Goal: Information Seeking & Learning: Learn about a topic

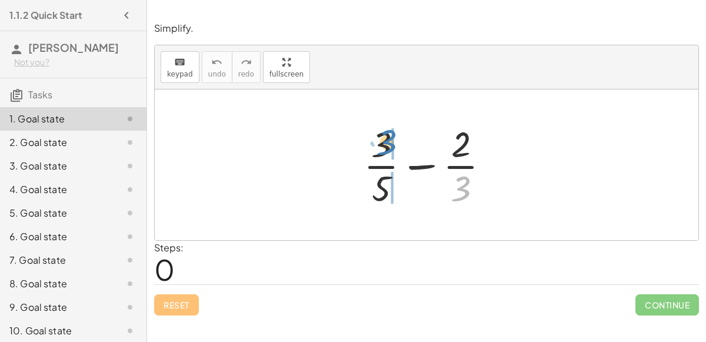
drag, startPoint x: 456, startPoint y: 190, endPoint x: 384, endPoint y: 144, distance: 86.0
click at [384, 144] on div at bounding box center [431, 164] width 147 height 91
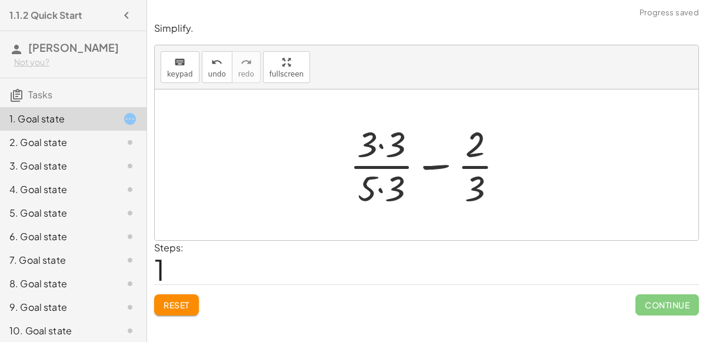
click at [387, 144] on div at bounding box center [431, 164] width 176 height 91
click at [385, 188] on div at bounding box center [431, 164] width 175 height 91
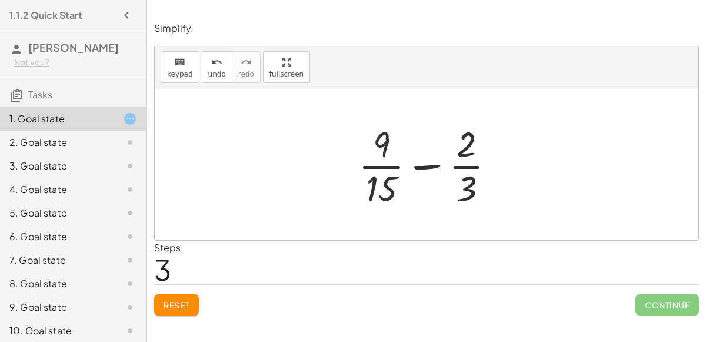
click at [180, 313] on button "Reset" at bounding box center [176, 304] width 45 height 21
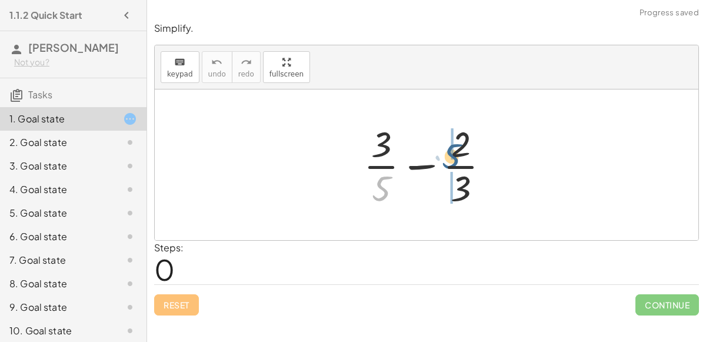
drag, startPoint x: 391, startPoint y: 181, endPoint x: 462, endPoint y: 146, distance: 80.0
click at [462, 146] on div at bounding box center [431, 164] width 147 height 91
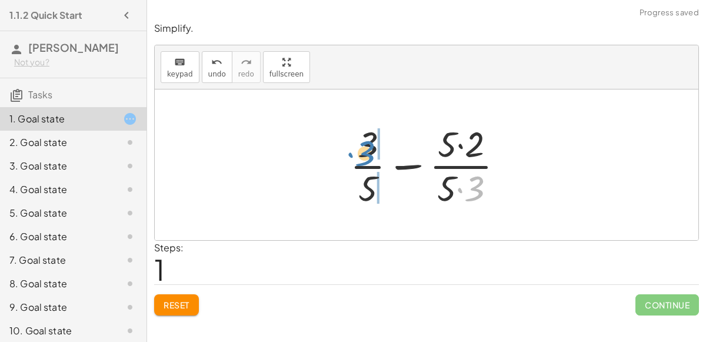
drag, startPoint x: 472, startPoint y: 193, endPoint x: 367, endPoint y: 159, distance: 110.7
click at [367, 159] on div at bounding box center [431, 164] width 175 height 91
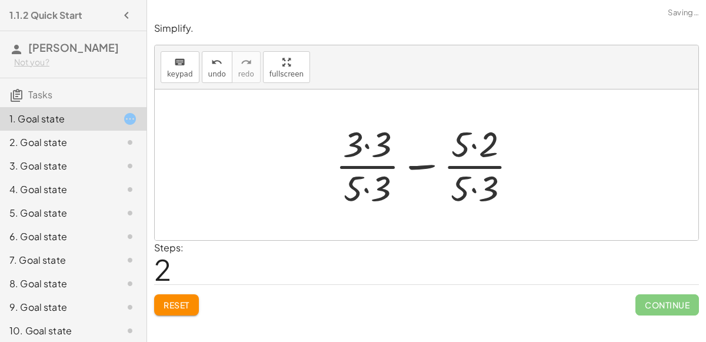
click at [367, 159] on div at bounding box center [430, 164] width 203 height 91
click at [375, 132] on div at bounding box center [430, 164] width 203 height 91
click at [370, 184] on div at bounding box center [431, 164] width 202 height 91
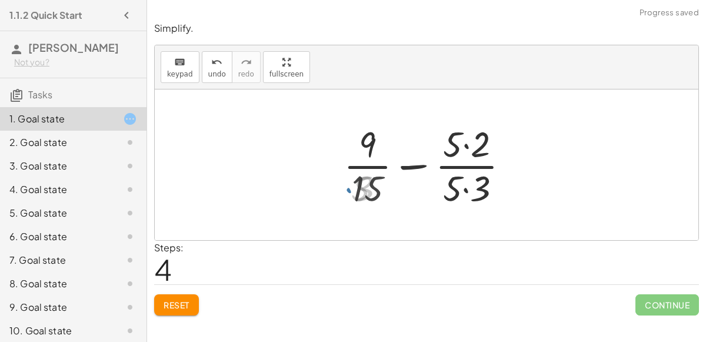
click at [456, 151] on div at bounding box center [430, 164] width 185 height 91
click at [463, 154] on div at bounding box center [430, 164] width 185 height 91
click at [469, 188] on div at bounding box center [430, 164] width 185 height 91
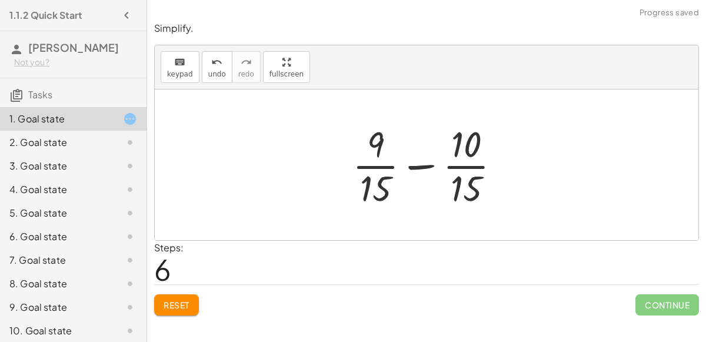
click at [419, 168] on div at bounding box center [430, 164] width 169 height 91
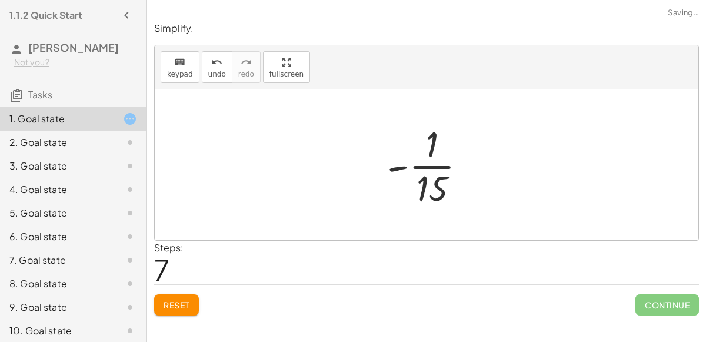
click at [428, 165] on div at bounding box center [431, 164] width 101 height 91
click at [398, 166] on div at bounding box center [431, 164] width 101 height 91
drag, startPoint x: 433, startPoint y: 142, endPoint x: 436, endPoint y: 176, distance: 33.7
click at [435, 176] on div at bounding box center [431, 164] width 101 height 91
drag, startPoint x: 435, startPoint y: 178, endPoint x: 434, endPoint y: 137, distance: 40.6
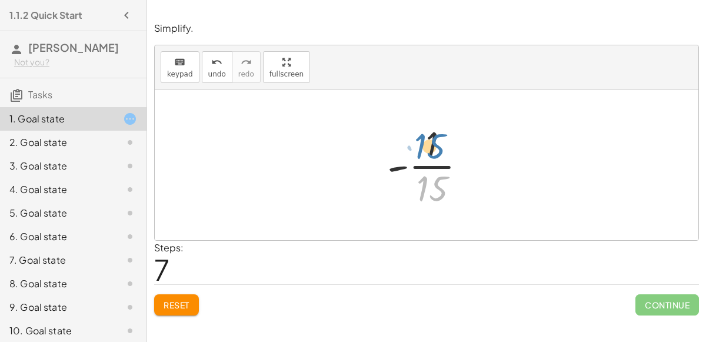
click at [434, 137] on div at bounding box center [431, 164] width 101 height 91
click at [430, 162] on div at bounding box center [431, 164] width 101 height 91
click at [403, 165] on div at bounding box center [431, 164] width 101 height 91
click at [401, 167] on div at bounding box center [431, 164] width 101 height 91
click at [427, 165] on div at bounding box center [431, 164] width 101 height 91
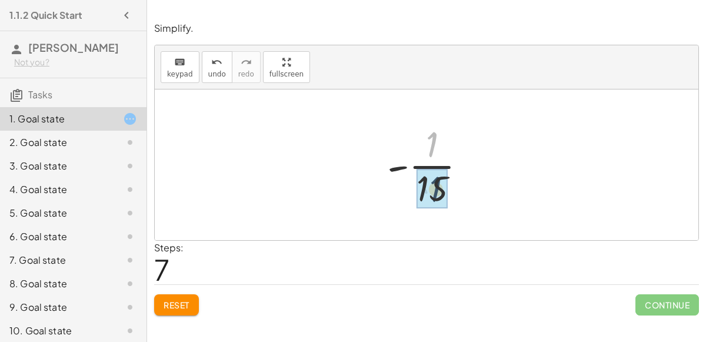
drag, startPoint x: 430, startPoint y: 143, endPoint x: 432, endPoint y: 188, distance: 44.8
click at [432, 188] on div at bounding box center [431, 164] width 101 height 91
click at [419, 144] on div at bounding box center [431, 164] width 101 height 91
click at [428, 143] on div at bounding box center [431, 164] width 101 height 91
click at [396, 167] on div at bounding box center [431, 164] width 101 height 91
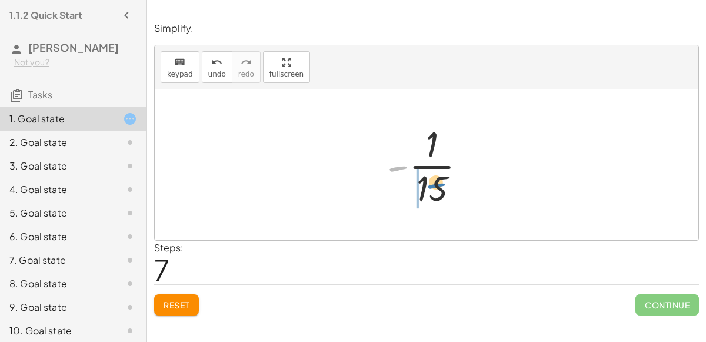
drag, startPoint x: 396, startPoint y: 167, endPoint x: 435, endPoint y: 184, distance: 41.9
click at [435, 184] on div at bounding box center [431, 164] width 101 height 91
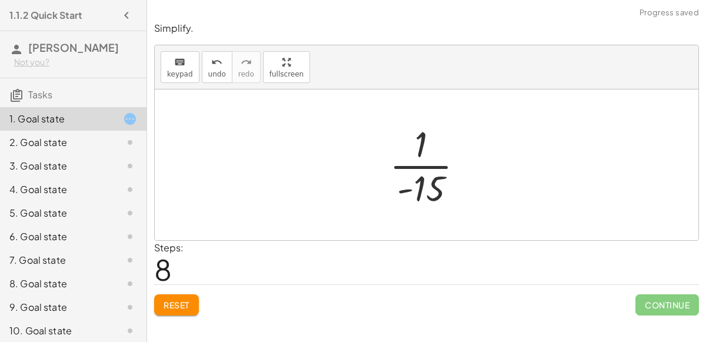
click at [431, 184] on div at bounding box center [430, 164] width 95 height 91
drag, startPoint x: 407, startPoint y: 186, endPoint x: 390, endPoint y: 146, distance: 43.5
drag, startPoint x: 401, startPoint y: 162, endPoint x: 433, endPoint y: 141, distance: 39.2
click at [433, 141] on div at bounding box center [431, 164] width 101 height 91
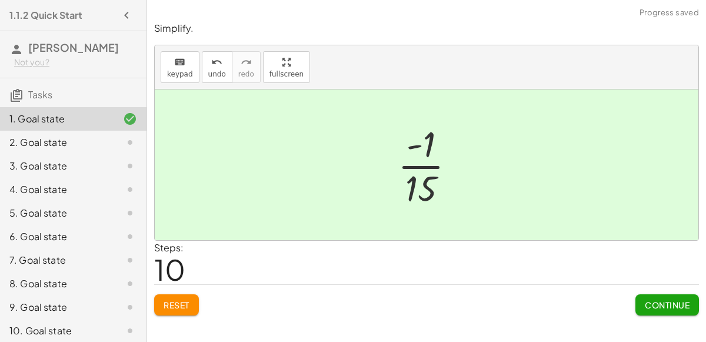
click at [429, 142] on div at bounding box center [431, 164] width 79 height 91
click at [640, 295] on button "Continue" at bounding box center [667, 304] width 64 height 21
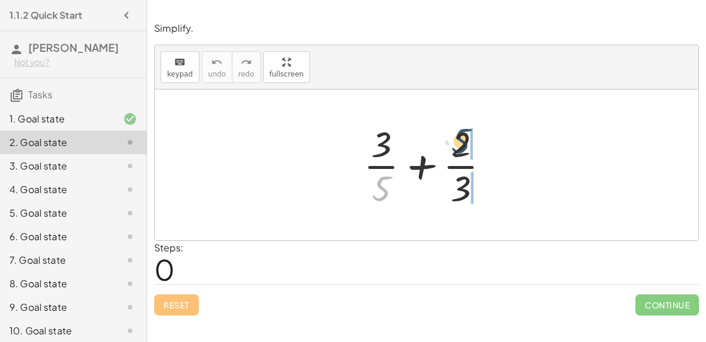
drag, startPoint x: 379, startPoint y: 187, endPoint x: 459, endPoint y: 138, distance: 93.7
click at [459, 138] on div at bounding box center [431, 164] width 147 height 91
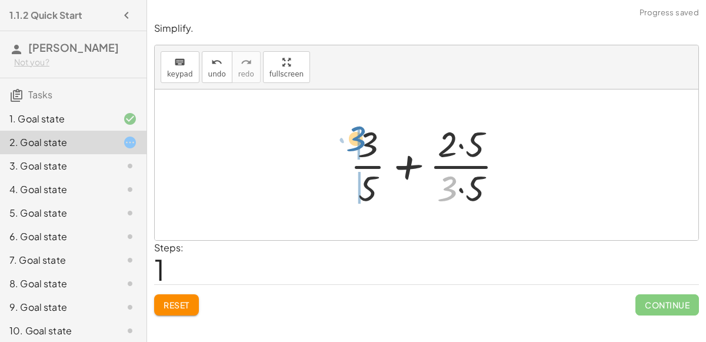
drag, startPoint x: 446, startPoint y: 186, endPoint x: 360, endPoint y: 138, distance: 98.8
click at [360, 138] on div at bounding box center [431, 164] width 175 height 91
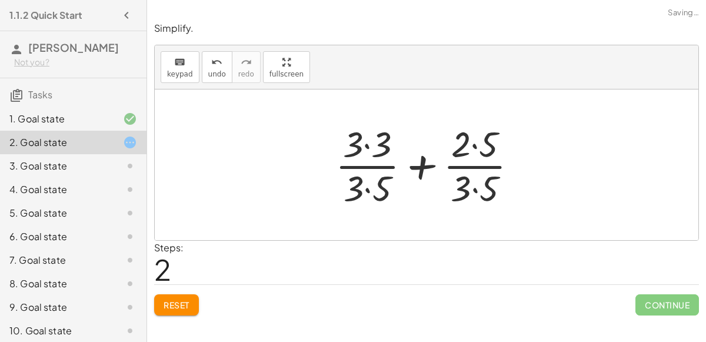
click at [387, 185] on div at bounding box center [430, 164] width 203 height 91
click at [461, 181] on div at bounding box center [430, 164] width 203 height 91
click at [469, 149] on div at bounding box center [430, 164] width 203 height 91
click at [478, 188] on div at bounding box center [430, 164] width 203 height 91
click at [474, 152] on div at bounding box center [431, 164] width 202 height 91
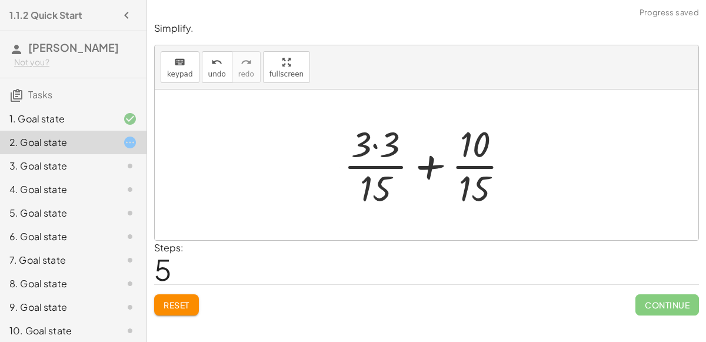
click at [383, 144] on div at bounding box center [431, 164] width 186 height 91
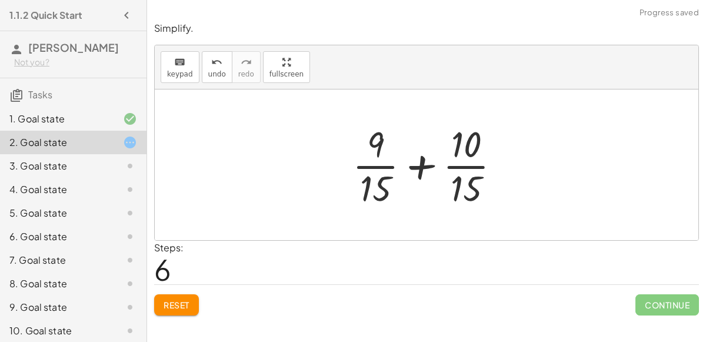
click at [425, 165] on div at bounding box center [430, 164] width 169 height 91
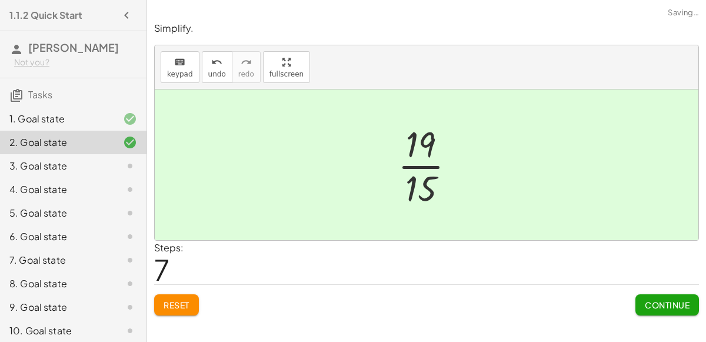
click at [643, 297] on button "Continue" at bounding box center [667, 304] width 64 height 21
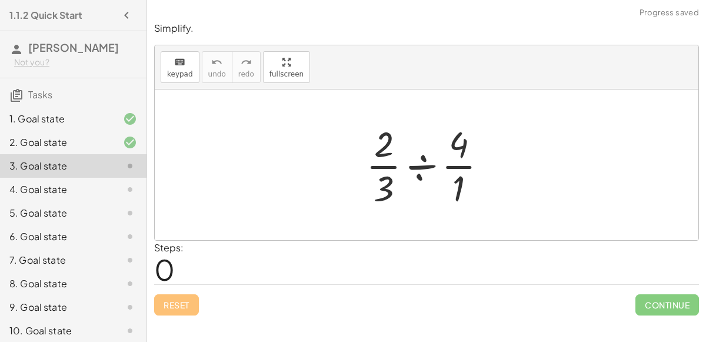
click at [421, 164] on div at bounding box center [431, 164] width 142 height 91
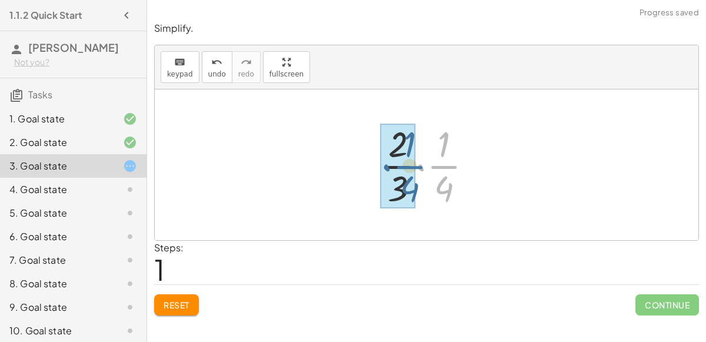
drag, startPoint x: 435, startPoint y: 164, endPoint x: 400, endPoint y: 164, distance: 34.7
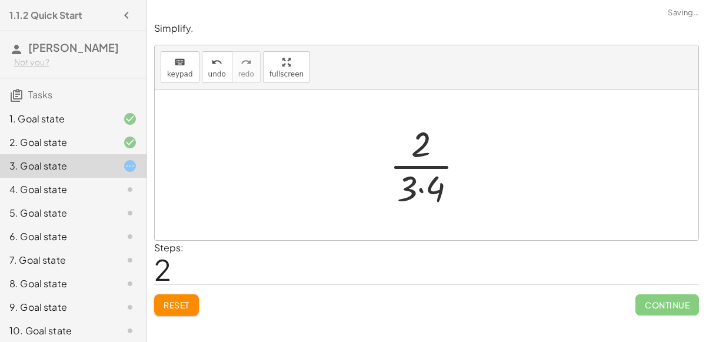
click at [414, 147] on div at bounding box center [431, 164] width 96 height 91
click at [416, 189] on div at bounding box center [431, 164] width 96 height 91
click at [418, 188] on div at bounding box center [431, 164] width 96 height 91
click at [422, 164] on div at bounding box center [431, 164] width 79 height 91
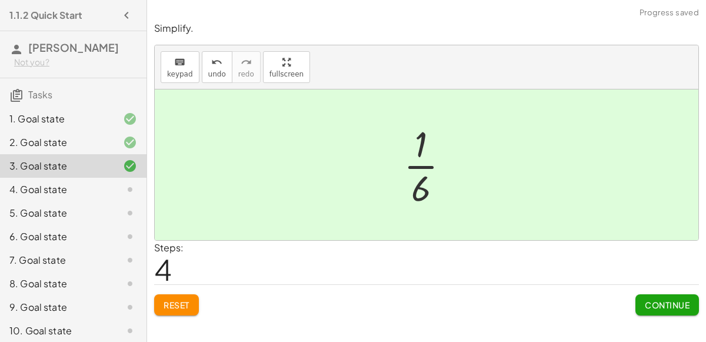
click at [655, 299] on span "Continue" at bounding box center [667, 304] width 45 height 11
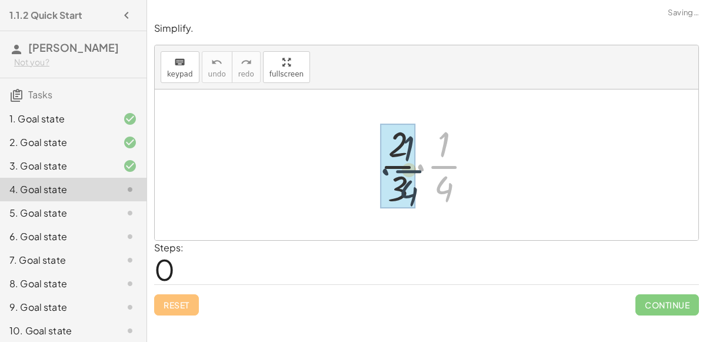
drag, startPoint x: 440, startPoint y: 168, endPoint x: 403, endPoint y: 172, distance: 36.7
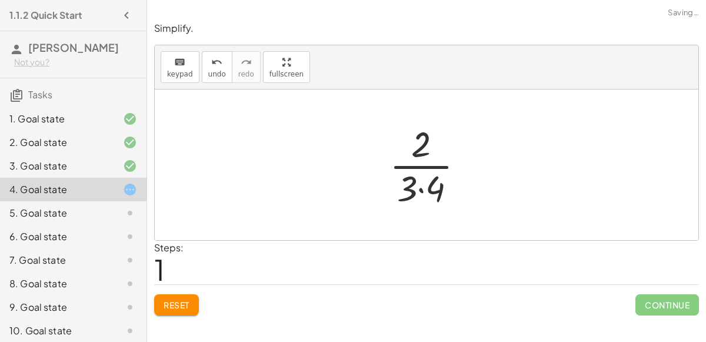
click at [417, 166] on div at bounding box center [431, 164] width 96 height 91
click at [418, 186] on div at bounding box center [431, 164] width 96 height 91
click at [417, 142] on div at bounding box center [431, 164] width 79 height 91
click at [420, 159] on div at bounding box center [431, 164] width 79 height 91
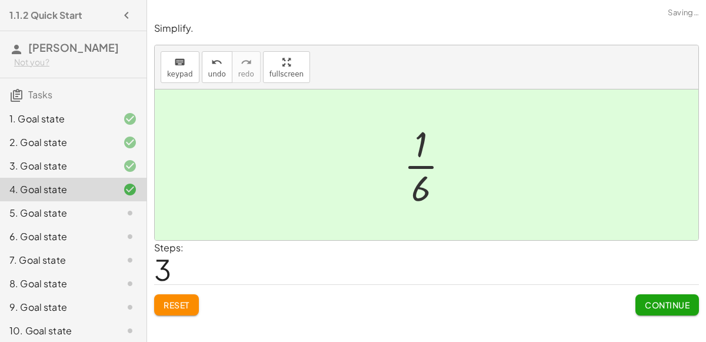
click at [651, 296] on button "Continue" at bounding box center [667, 304] width 64 height 21
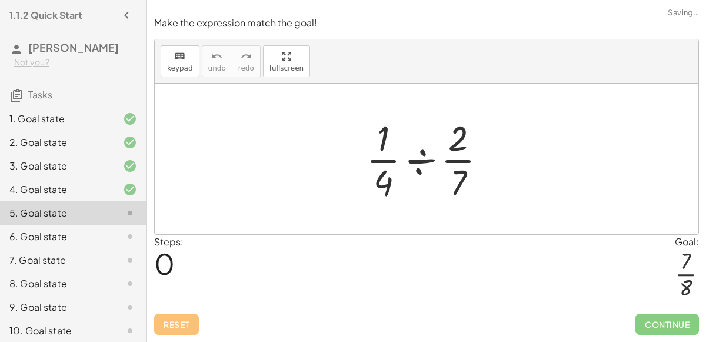
click at [423, 162] on div at bounding box center [431, 159] width 142 height 91
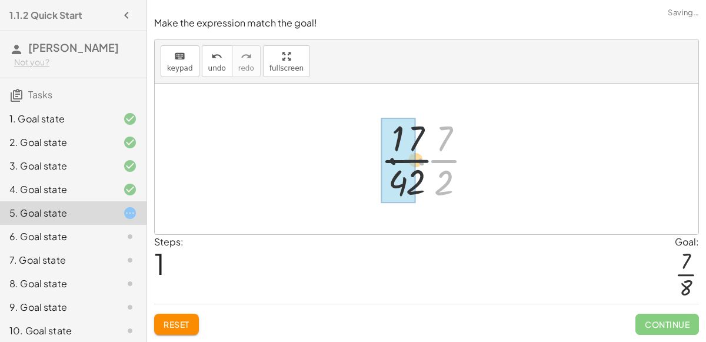
drag, startPoint x: 442, startPoint y: 159, endPoint x: 403, endPoint y: 160, distance: 38.8
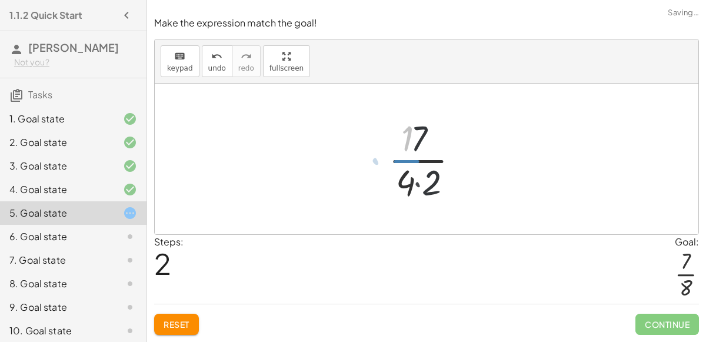
click at [409, 162] on div at bounding box center [430, 159] width 95 height 91
click at [421, 184] on div at bounding box center [430, 159] width 95 height 91
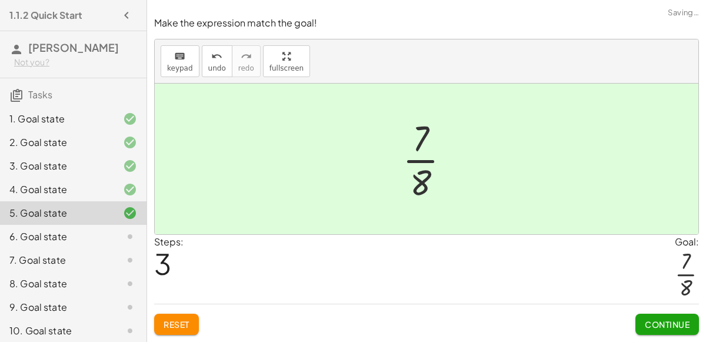
click at [426, 162] on div at bounding box center [430, 159] width 69 height 91
click at [663, 326] on span "Continue" at bounding box center [667, 324] width 45 height 11
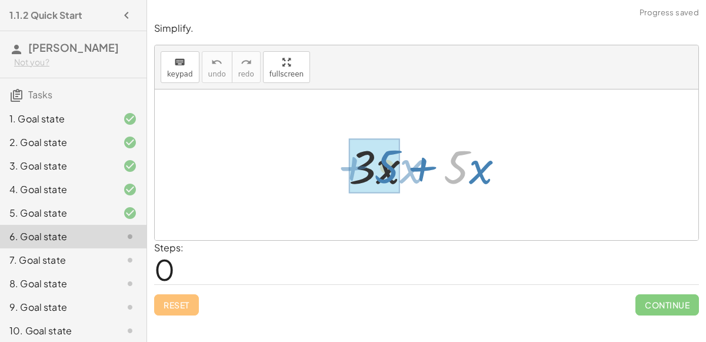
drag, startPoint x: 462, startPoint y: 166, endPoint x: 393, endPoint y: 165, distance: 68.8
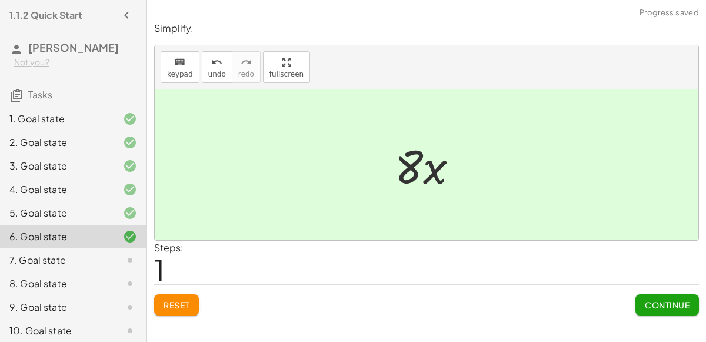
click at [425, 169] on div at bounding box center [431, 165] width 85 height 61
click at [658, 295] on button "Continue" at bounding box center [667, 304] width 64 height 21
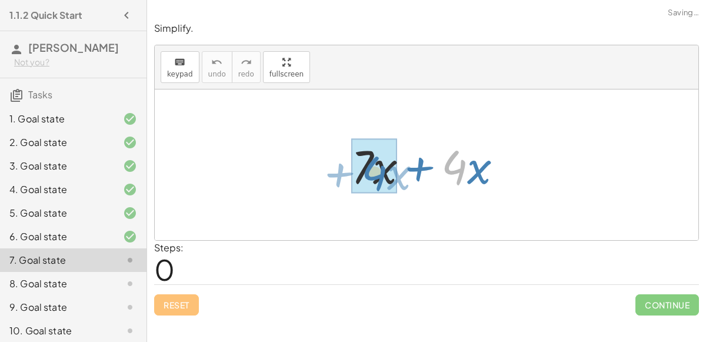
drag, startPoint x: 449, startPoint y: 172, endPoint x: 370, endPoint y: 176, distance: 79.5
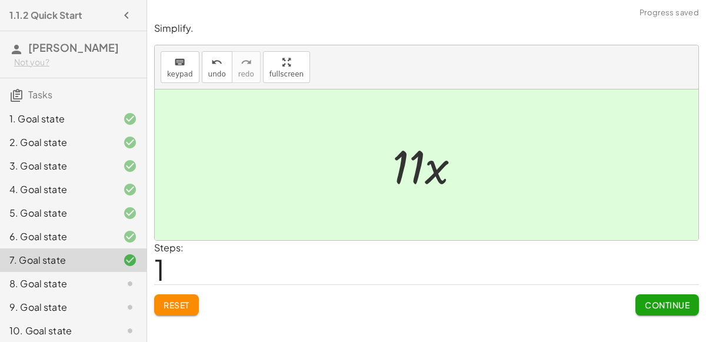
click at [675, 305] on span "Continue" at bounding box center [667, 304] width 45 height 11
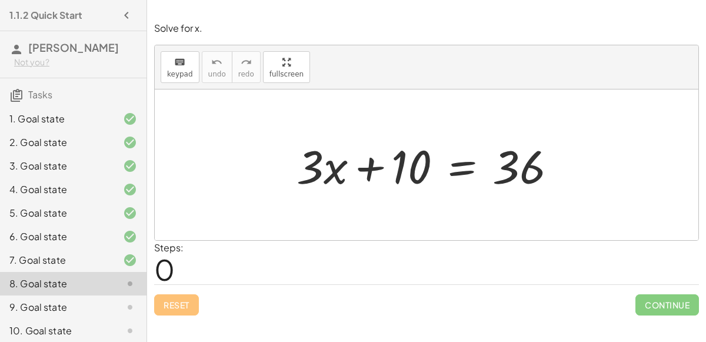
click at [472, 173] on div at bounding box center [431, 165] width 281 height 61
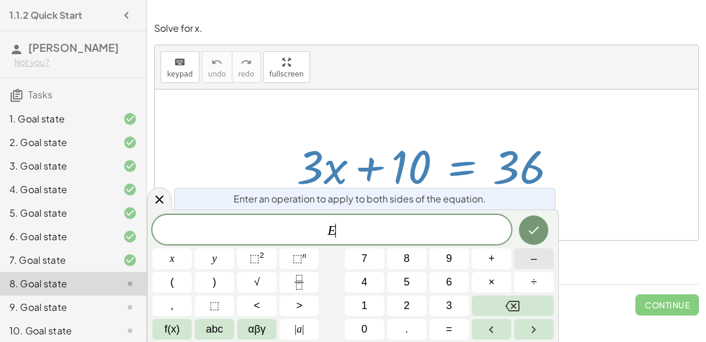
click at [526, 252] on button "–" at bounding box center [533, 258] width 39 height 21
click at [375, 302] on button "1" at bounding box center [364, 305] width 39 height 21
click at [372, 319] on button "0" at bounding box center [364, 329] width 39 height 21
click at [535, 226] on icon "Done" at bounding box center [533, 230] width 14 height 14
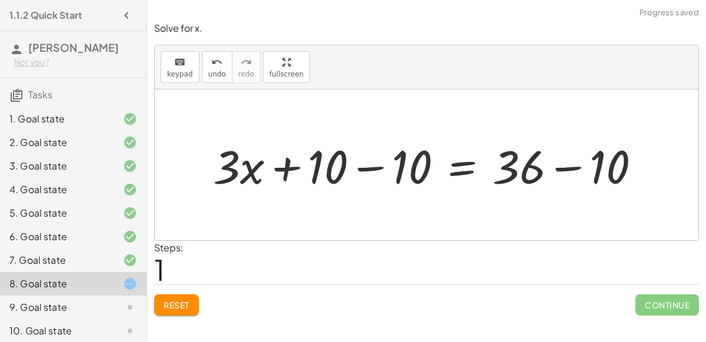
click at [383, 166] on div at bounding box center [431, 165] width 449 height 61
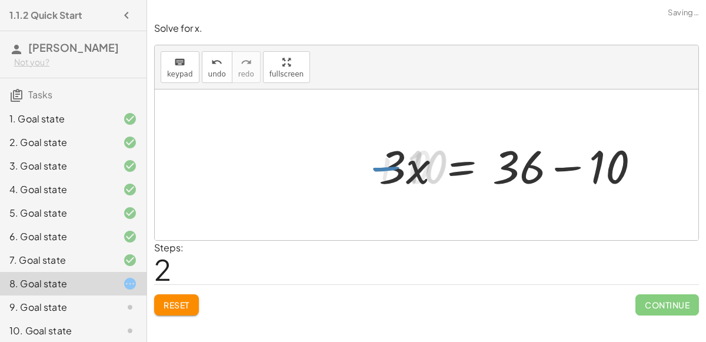
click at [571, 167] on div at bounding box center [514, 165] width 281 height 61
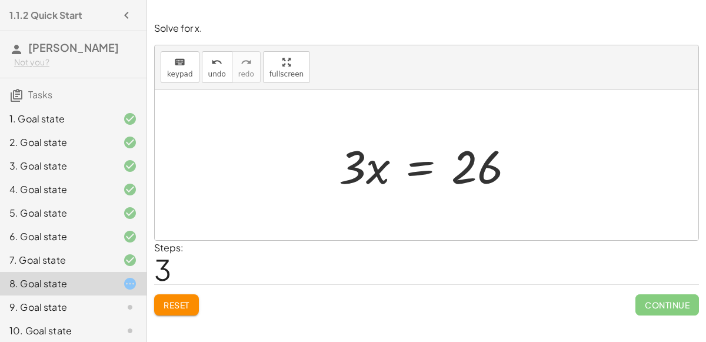
click at [426, 164] on div at bounding box center [431, 165] width 196 height 61
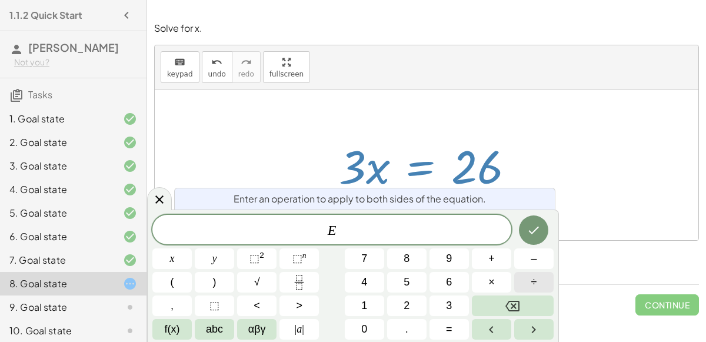
click at [535, 282] on span "÷" at bounding box center [534, 282] width 6 height 16
click at [451, 308] on span "3" at bounding box center [449, 306] width 6 height 16
click at [531, 235] on icon "Done" at bounding box center [533, 230] width 14 height 14
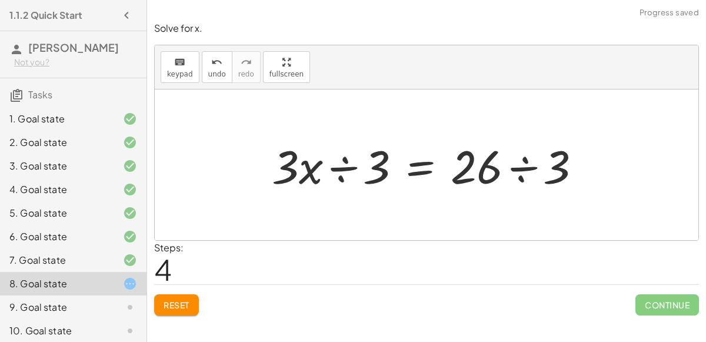
click at [520, 163] on div at bounding box center [431, 165] width 330 height 61
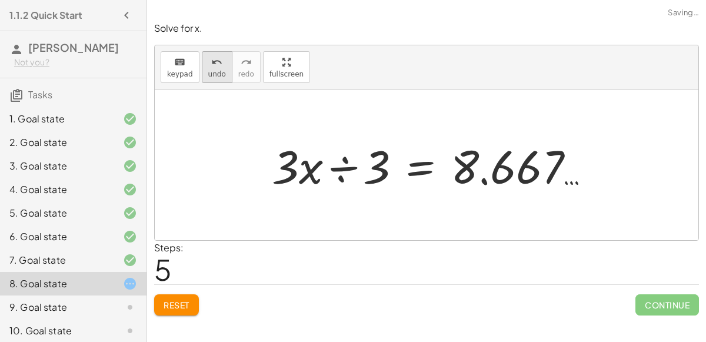
click at [211, 67] on icon "undo" at bounding box center [216, 62] width 11 height 14
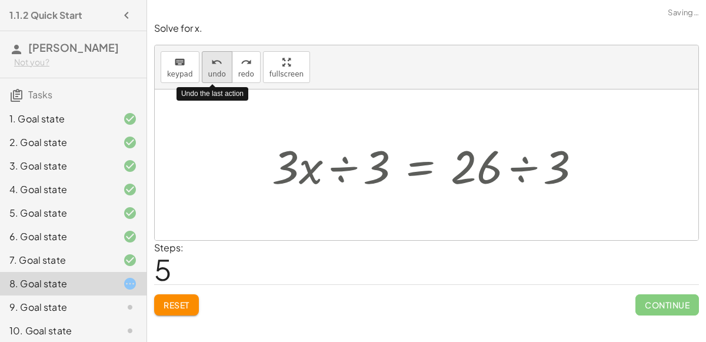
click at [211, 67] on icon "undo" at bounding box center [216, 62] width 11 height 14
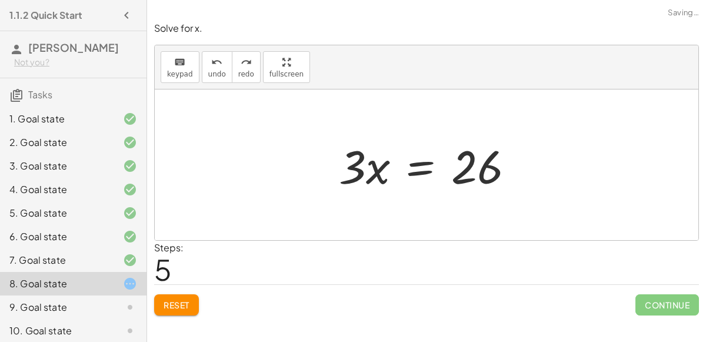
click at [418, 172] on div at bounding box center [431, 165] width 196 height 61
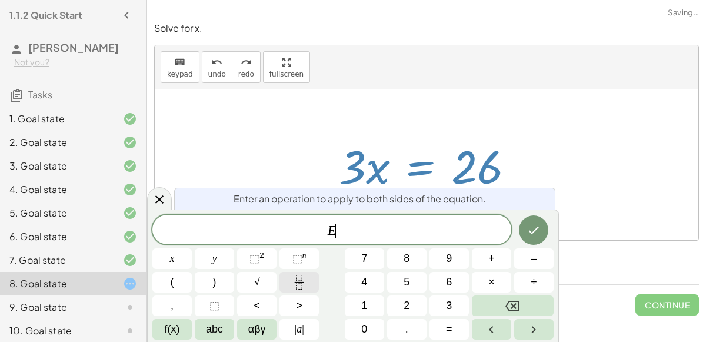
click at [308, 277] on button "Fraction" at bounding box center [298, 282] width 39 height 21
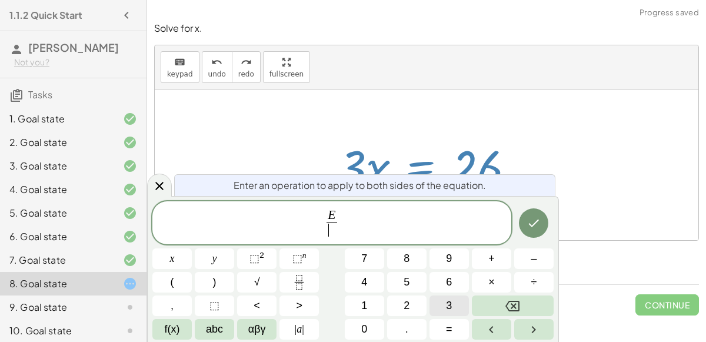
click at [453, 303] on button "3" at bounding box center [448, 305] width 39 height 21
click at [526, 222] on button "Done" at bounding box center [533, 222] width 29 height 29
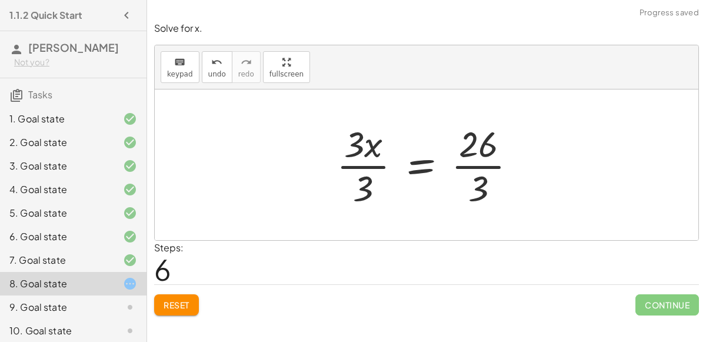
click at [368, 166] on div at bounding box center [431, 164] width 201 height 91
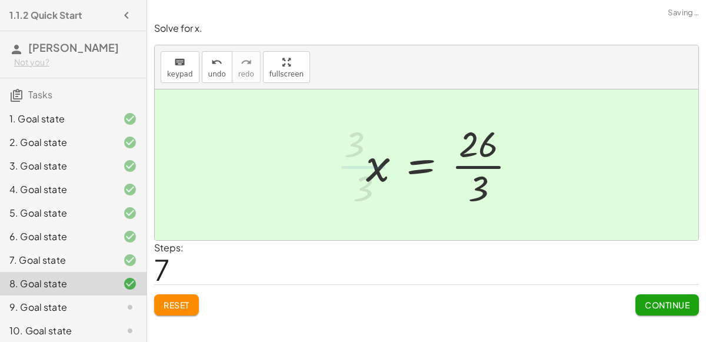
click at [471, 165] on div at bounding box center [446, 164] width 172 height 91
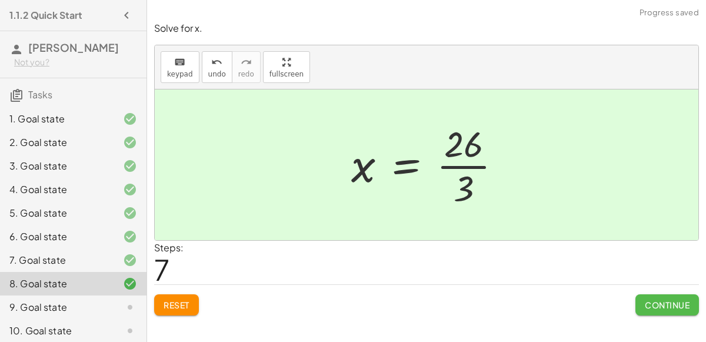
click at [659, 305] on span "Continue" at bounding box center [667, 304] width 45 height 11
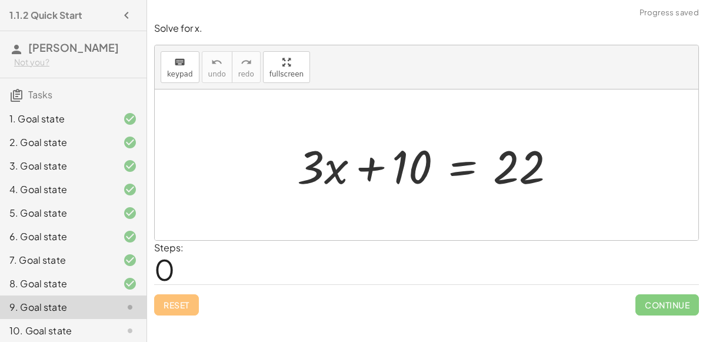
click at [465, 158] on div at bounding box center [431, 165] width 280 height 61
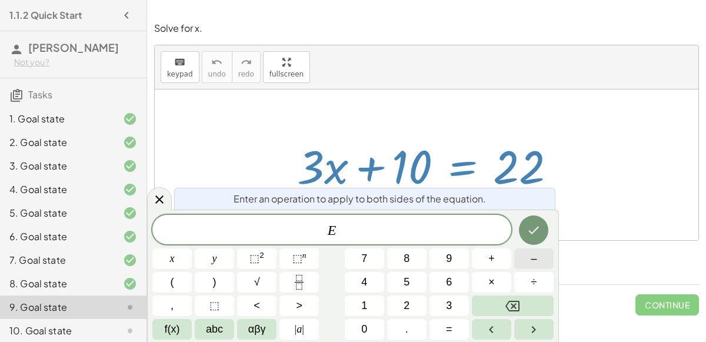
click at [525, 256] on button "–" at bounding box center [533, 258] width 39 height 21
click at [372, 309] on button "1" at bounding box center [364, 305] width 39 height 21
click at [370, 323] on button "0" at bounding box center [364, 329] width 39 height 21
click at [538, 219] on button "Done" at bounding box center [533, 229] width 29 height 29
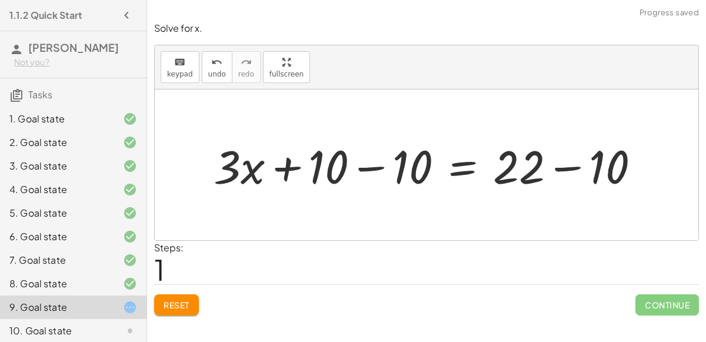
click at [379, 164] on div at bounding box center [432, 165] width 448 height 61
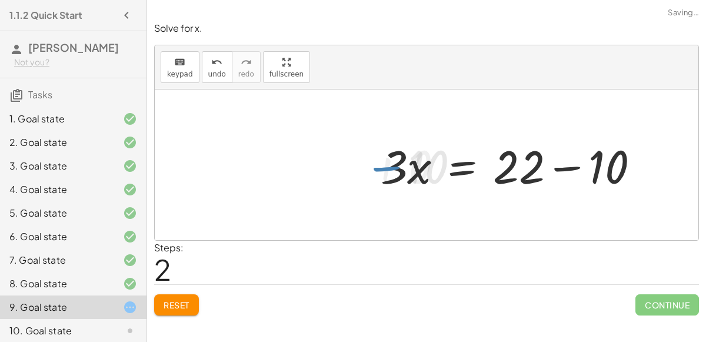
click at [569, 164] on div at bounding box center [515, 165] width 280 height 61
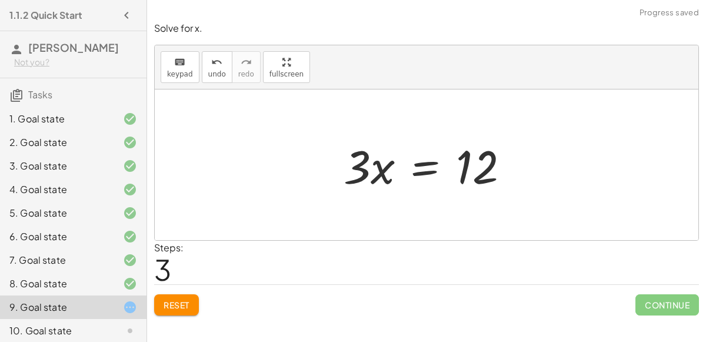
click at [428, 167] on div at bounding box center [431, 165] width 186 height 61
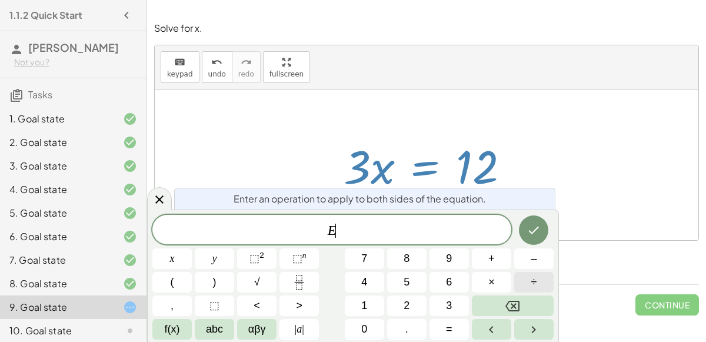
click at [526, 279] on button "÷" at bounding box center [533, 282] width 39 height 21
click at [439, 308] on button "3" at bounding box center [448, 305] width 39 height 21
click at [523, 235] on button "Done" at bounding box center [533, 229] width 29 height 29
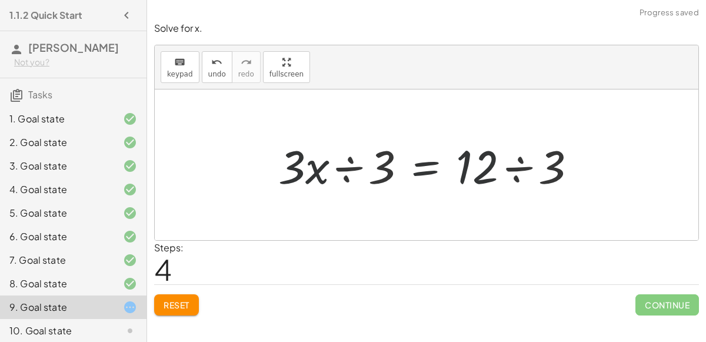
click at [352, 164] on div at bounding box center [431, 165] width 321 height 61
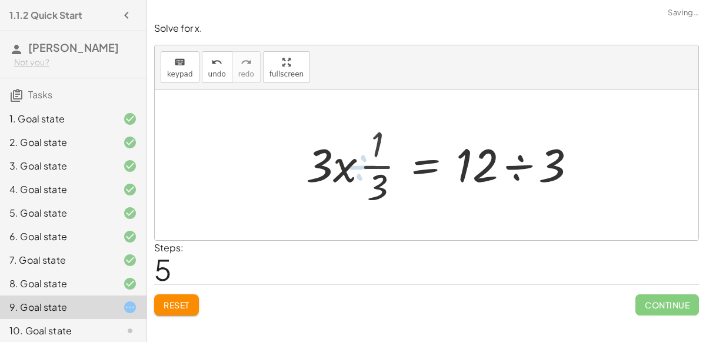
click at [522, 169] on div at bounding box center [446, 164] width 289 height 91
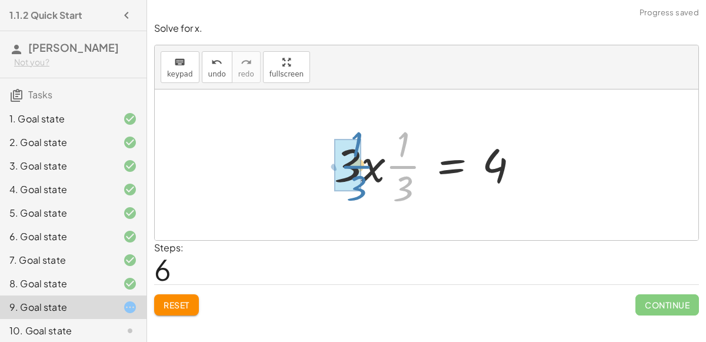
drag, startPoint x: 389, startPoint y: 169, endPoint x: 343, endPoint y: 169, distance: 45.3
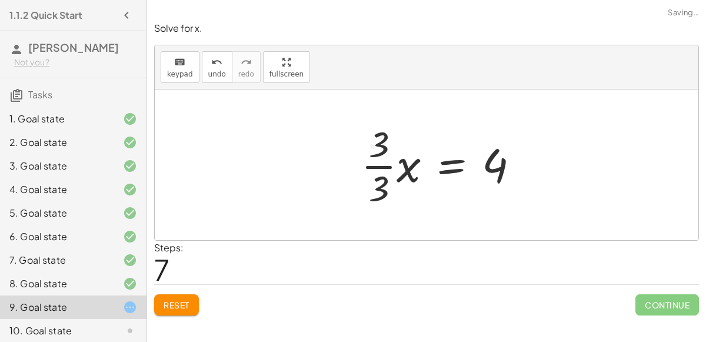
click at [369, 164] on div at bounding box center [444, 164] width 179 height 91
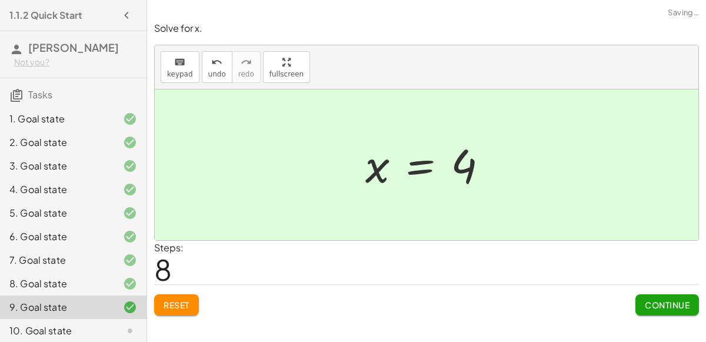
click at [682, 308] on span "Continue" at bounding box center [667, 304] width 45 height 11
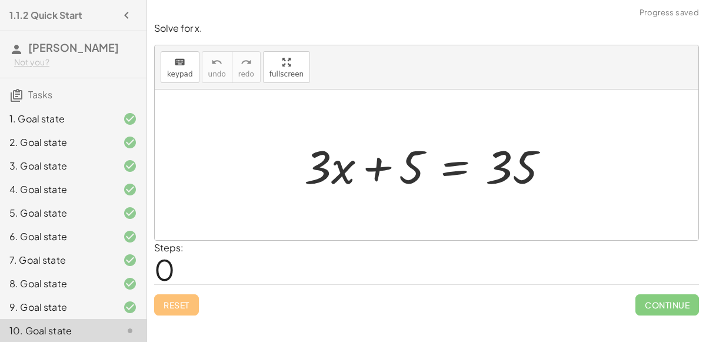
click at [453, 171] on div at bounding box center [431, 165] width 266 height 61
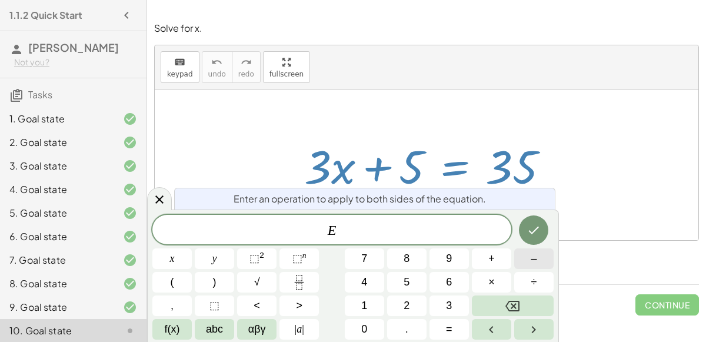
click at [528, 259] on button "–" at bounding box center [533, 258] width 39 height 21
click at [410, 280] on button "5" at bounding box center [406, 282] width 39 height 21
click at [523, 231] on button "Done" at bounding box center [533, 229] width 29 height 29
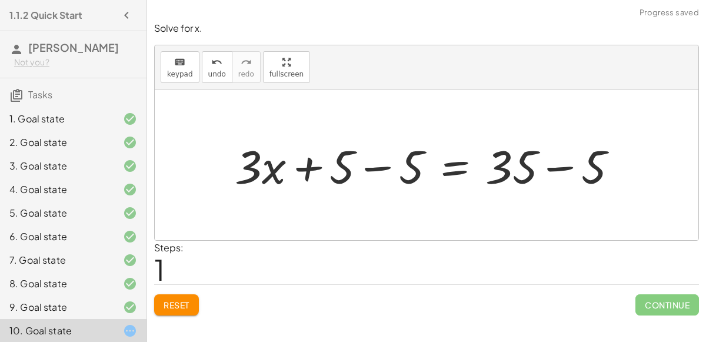
click at [380, 167] on div at bounding box center [431, 165] width 404 height 61
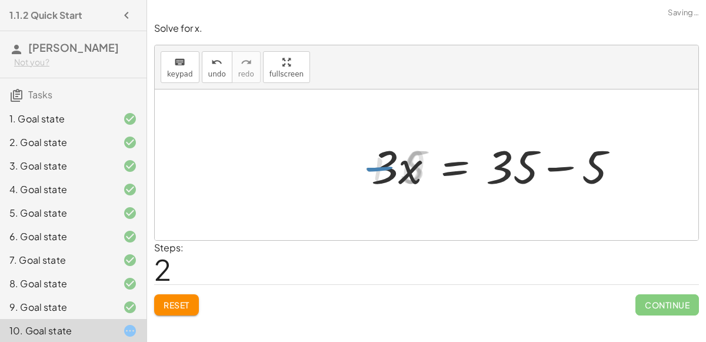
click at [565, 169] on div at bounding box center [501, 165] width 266 height 61
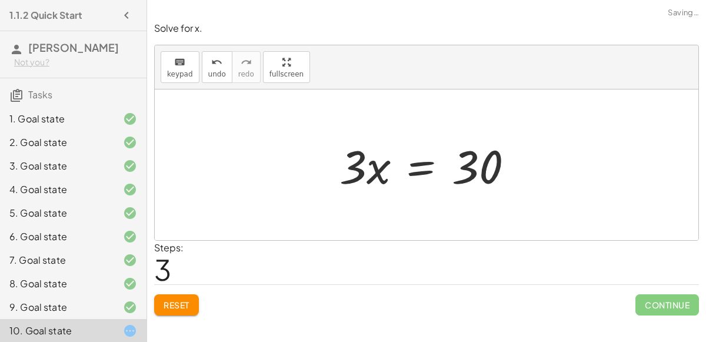
click at [414, 164] on div at bounding box center [430, 165] width 195 height 61
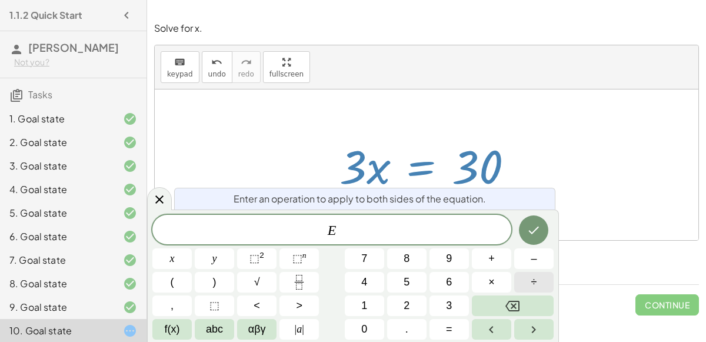
click at [526, 284] on button "÷" at bounding box center [533, 282] width 39 height 21
click at [455, 302] on button "3" at bounding box center [448, 305] width 39 height 21
click at [539, 228] on icon "Done" at bounding box center [533, 230] width 14 height 14
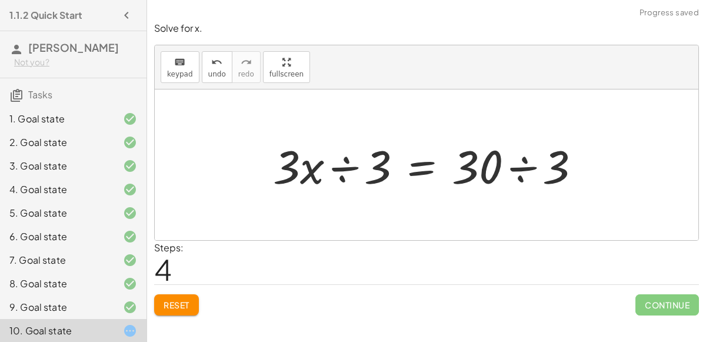
click at [378, 168] on div at bounding box center [431, 165] width 329 height 61
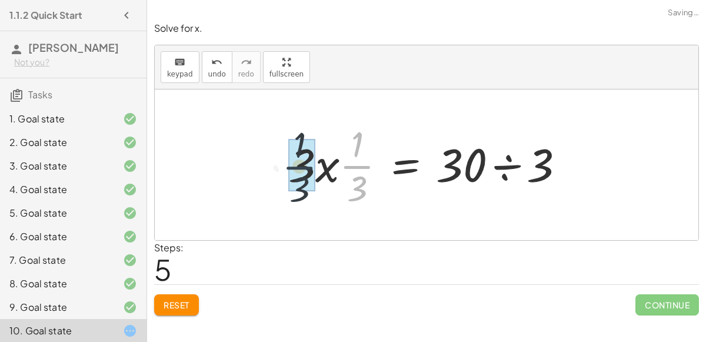
drag, startPoint x: 368, startPoint y: 163, endPoint x: 306, endPoint y: 164, distance: 62.4
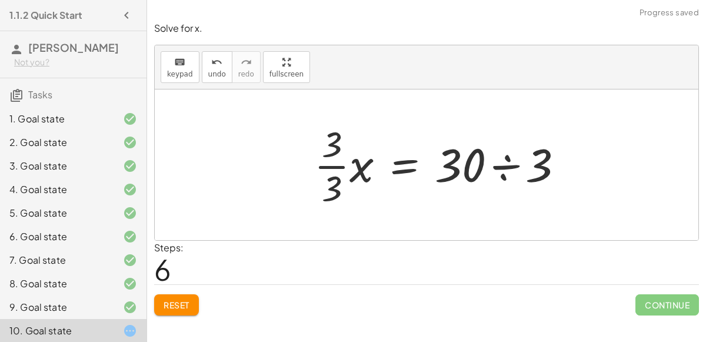
click at [341, 165] on div at bounding box center [443, 164] width 271 height 91
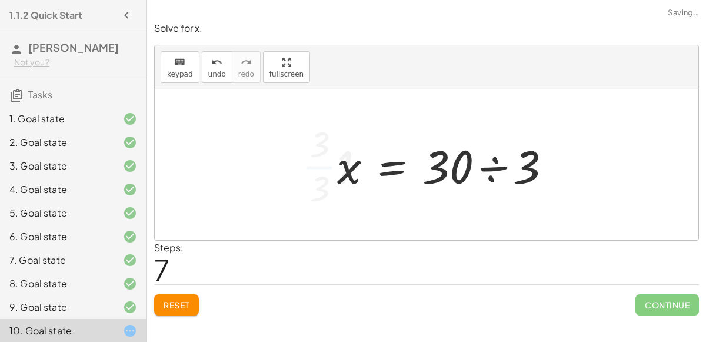
click at [488, 169] on div at bounding box center [448, 165] width 235 height 61
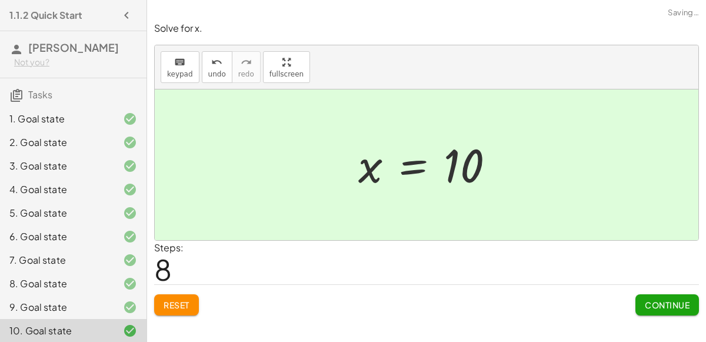
click at [661, 300] on span "Continue" at bounding box center [667, 304] width 45 height 11
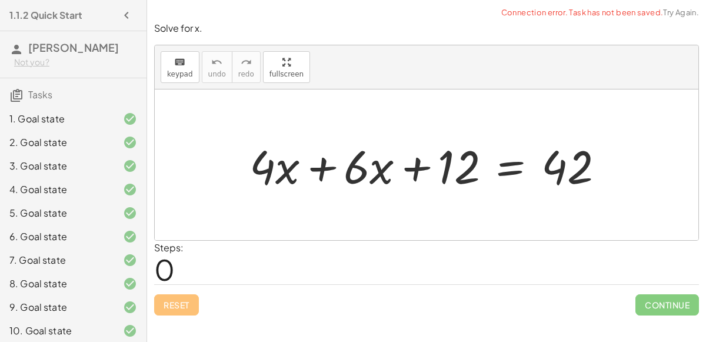
scroll to position [51, 0]
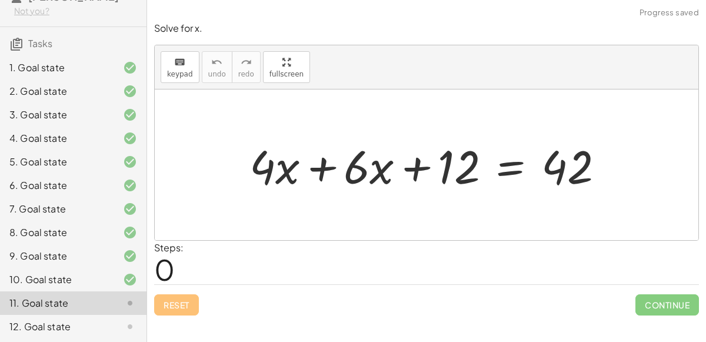
click at [321, 166] on div at bounding box center [431, 165] width 376 height 61
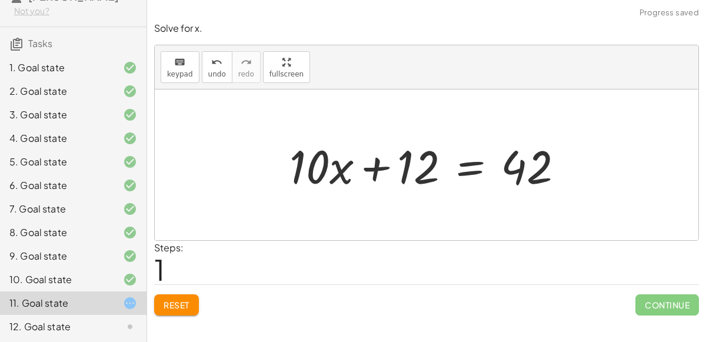
click at [462, 164] on div at bounding box center [430, 165] width 295 height 61
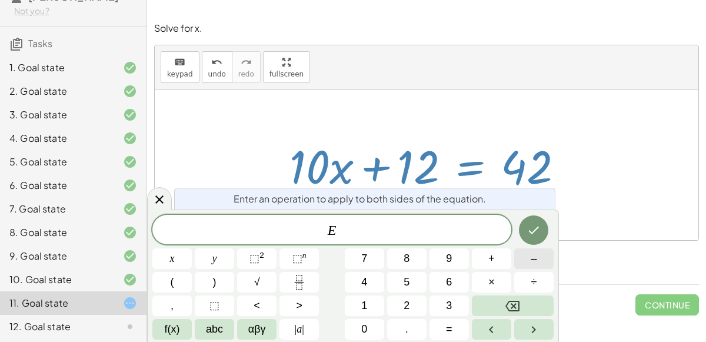
click at [531, 262] on span "–" at bounding box center [534, 259] width 6 height 16
click at [371, 300] on button "1" at bounding box center [364, 305] width 39 height 21
click at [405, 302] on span "2" at bounding box center [406, 306] width 6 height 16
click at [525, 235] on button "Done" at bounding box center [533, 229] width 29 height 29
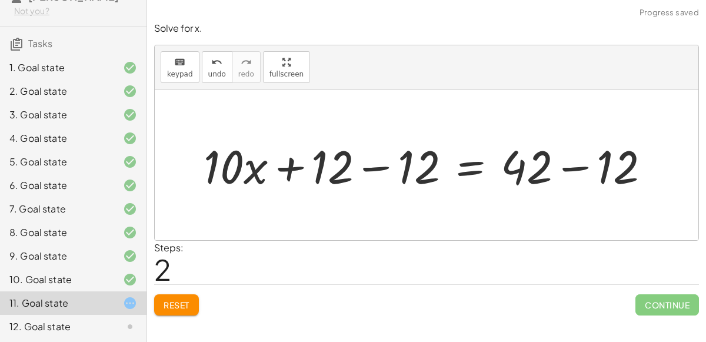
click at [377, 169] on div at bounding box center [431, 165] width 467 height 61
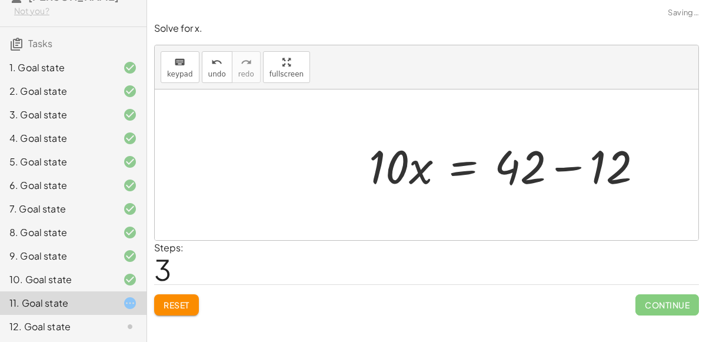
click at [562, 164] on div at bounding box center [510, 165] width 295 height 61
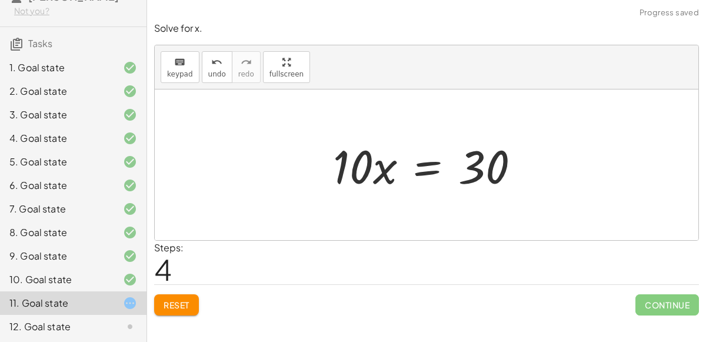
click at [429, 165] on div at bounding box center [431, 165] width 208 height 61
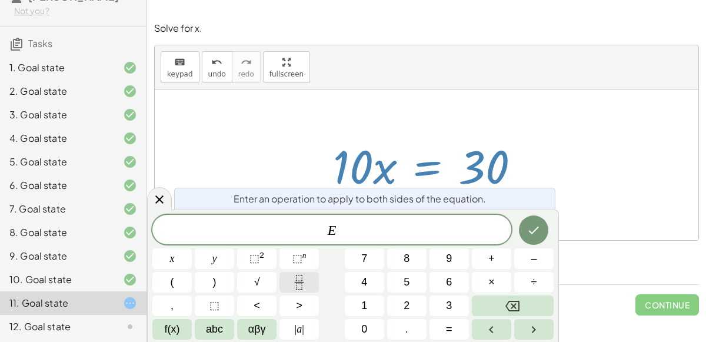
click at [311, 282] on button "Fraction" at bounding box center [298, 282] width 39 height 21
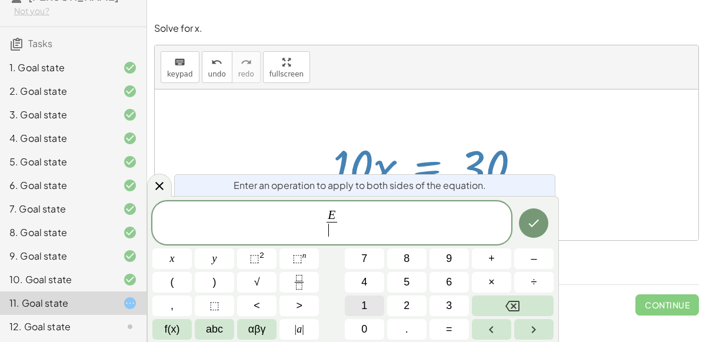
click at [365, 299] on span "1" at bounding box center [364, 306] width 6 height 16
click at [370, 333] on button "0" at bounding box center [364, 329] width 39 height 21
click at [537, 223] on icon "Done" at bounding box center [533, 223] width 14 height 14
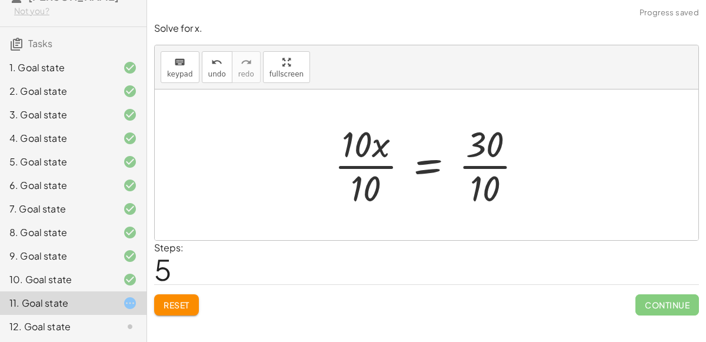
click at [355, 168] on div at bounding box center [433, 164] width 210 height 91
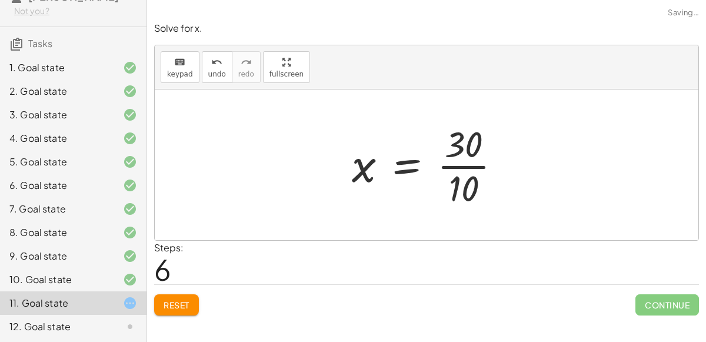
click at [446, 165] on div at bounding box center [431, 164] width 171 height 91
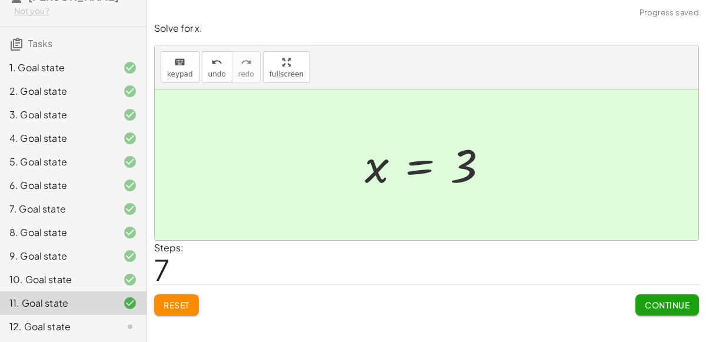
click at [651, 299] on span "Continue" at bounding box center [667, 304] width 45 height 11
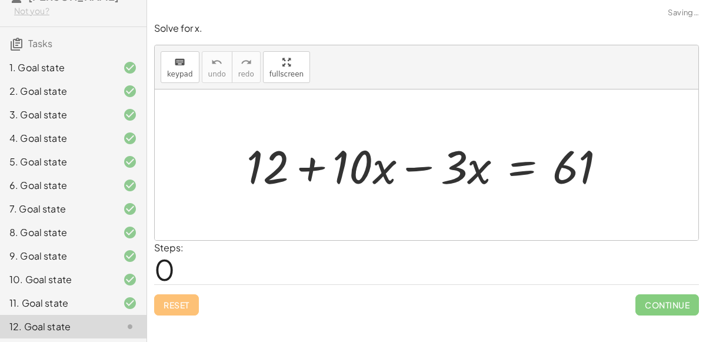
click at [409, 164] on div at bounding box center [431, 165] width 381 height 61
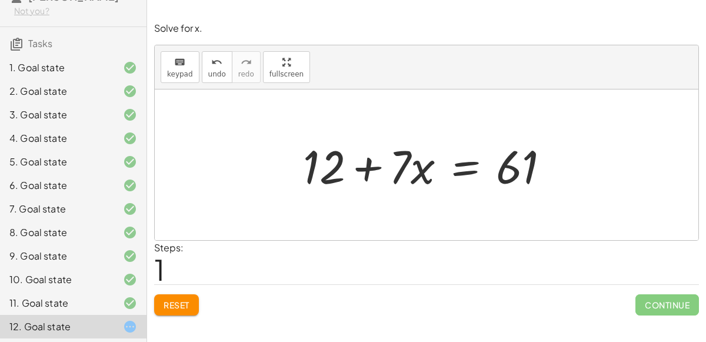
click at [458, 165] on div at bounding box center [431, 165] width 268 height 61
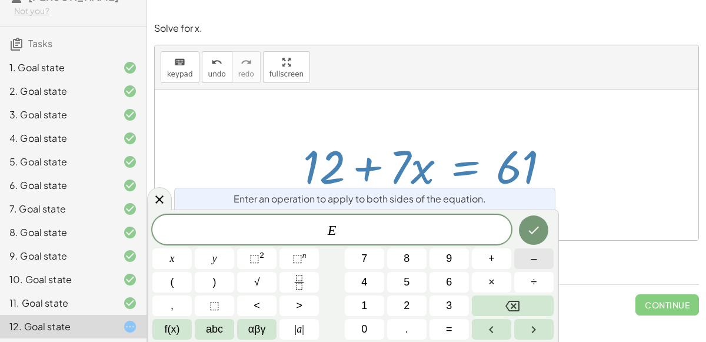
click at [523, 255] on button "–" at bounding box center [533, 258] width 39 height 21
click at [382, 300] on button "1" at bounding box center [364, 305] width 39 height 21
click at [413, 309] on button "2" at bounding box center [406, 305] width 39 height 21
click at [531, 231] on icon "Done" at bounding box center [533, 230] width 14 height 14
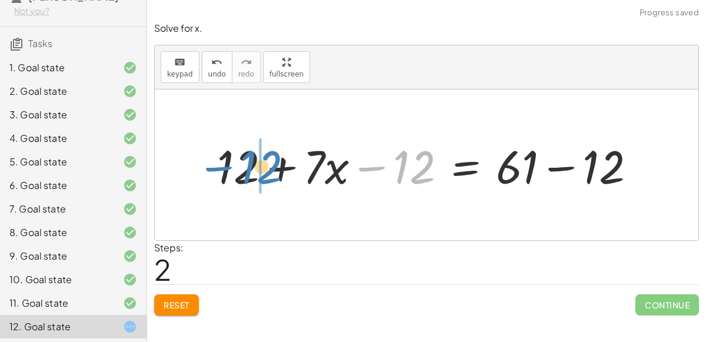
drag, startPoint x: 362, startPoint y: 164, endPoint x: 210, endPoint y: 164, distance: 151.7
click at [210, 164] on div "+ 12 + · 10 · x − · 3 · x = 61 + 12 + · 7 · x = 61 − 12 + 12 + · x = 61 · 7 − 1…" at bounding box center [426, 165] width 455 height 66
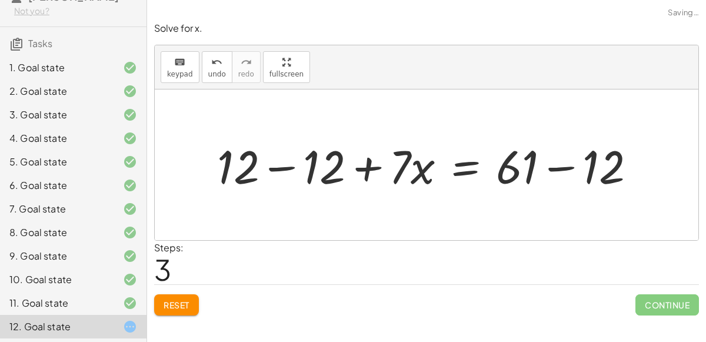
click at [260, 162] on div at bounding box center [431, 165] width 440 height 61
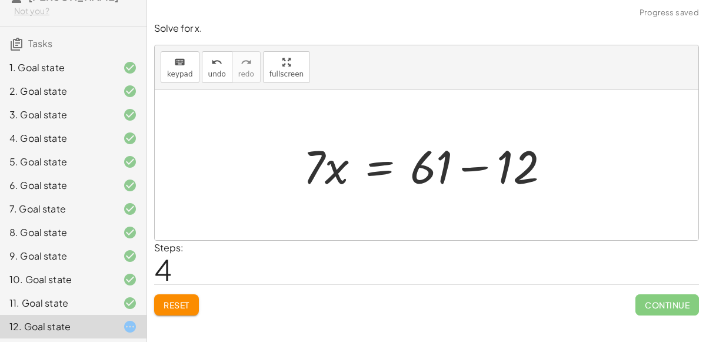
click at [472, 172] on div at bounding box center [431, 165] width 268 height 61
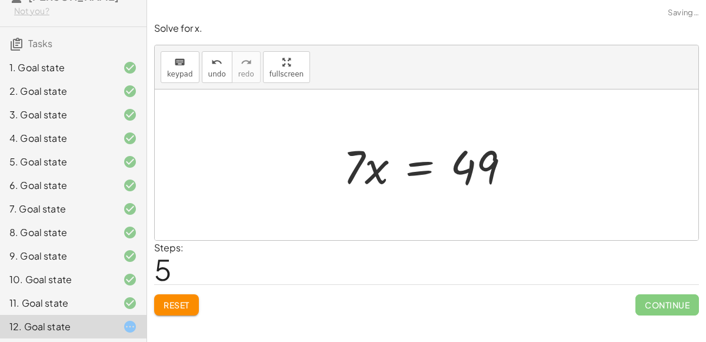
click at [426, 166] on div at bounding box center [431, 165] width 188 height 61
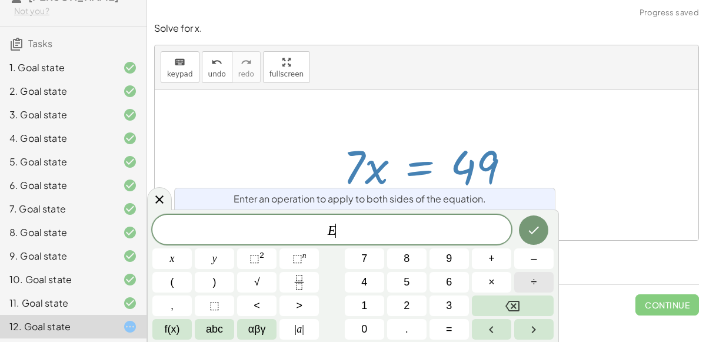
click at [547, 277] on button "÷" at bounding box center [533, 282] width 39 height 21
click at [351, 259] on button "7" at bounding box center [364, 258] width 39 height 21
click at [530, 230] on icon "Done" at bounding box center [533, 230] width 14 height 14
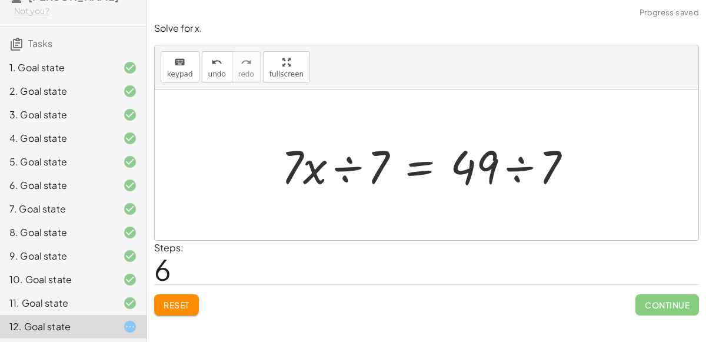
click at [346, 163] on div at bounding box center [431, 165] width 312 height 61
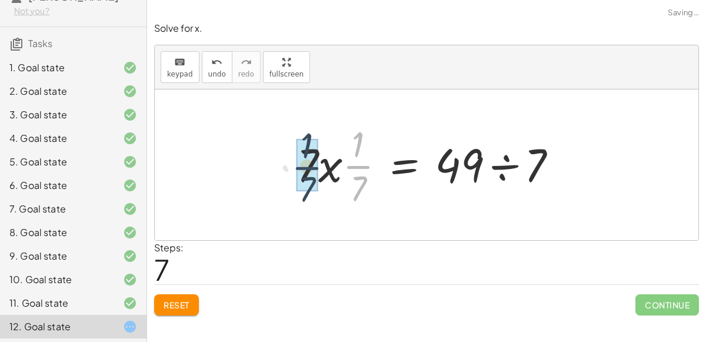
drag, startPoint x: 353, startPoint y: 163, endPoint x: 302, endPoint y: 164, distance: 51.2
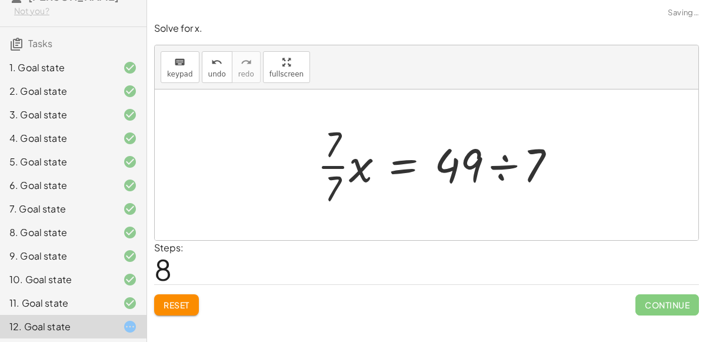
click at [337, 161] on div at bounding box center [441, 164] width 260 height 91
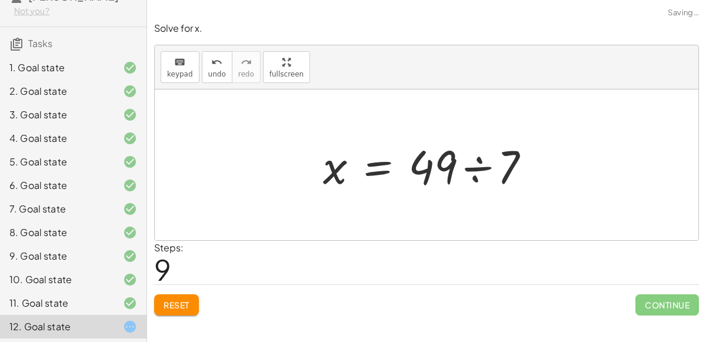
click at [470, 166] on div at bounding box center [431, 165] width 228 height 61
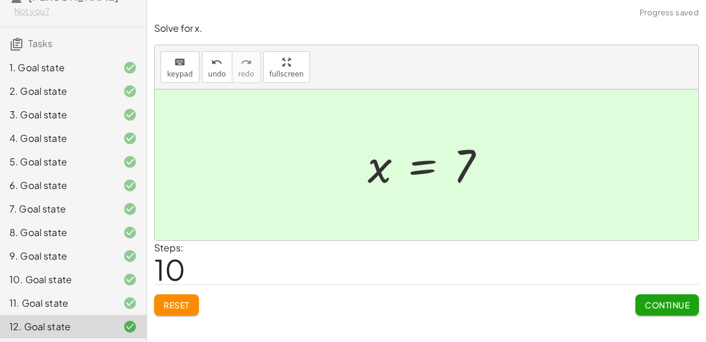
click at [676, 306] on span "Continue" at bounding box center [667, 304] width 45 height 11
